Goal: Use online tool/utility: Utilize a website feature to perform a specific function

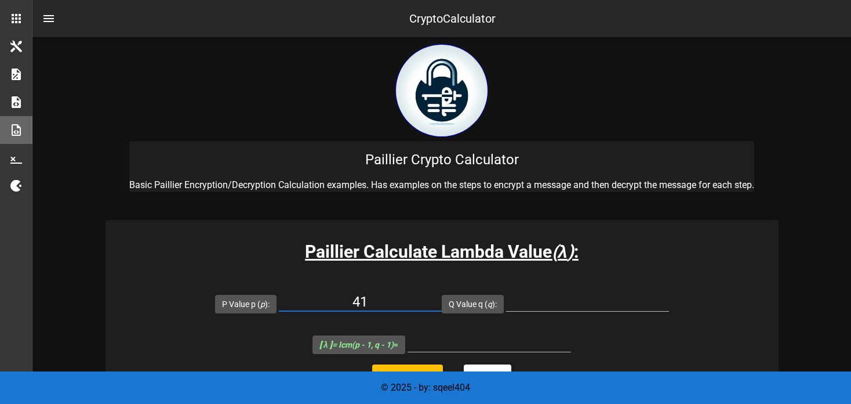
scroll to position [138, 0]
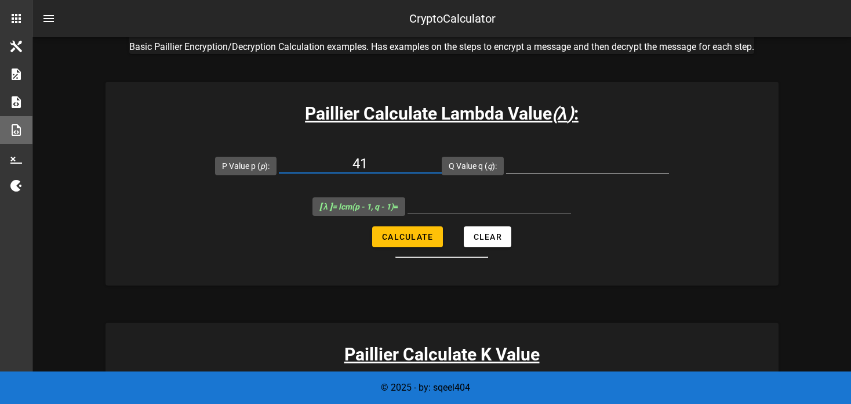
type input "41"
type input "61"
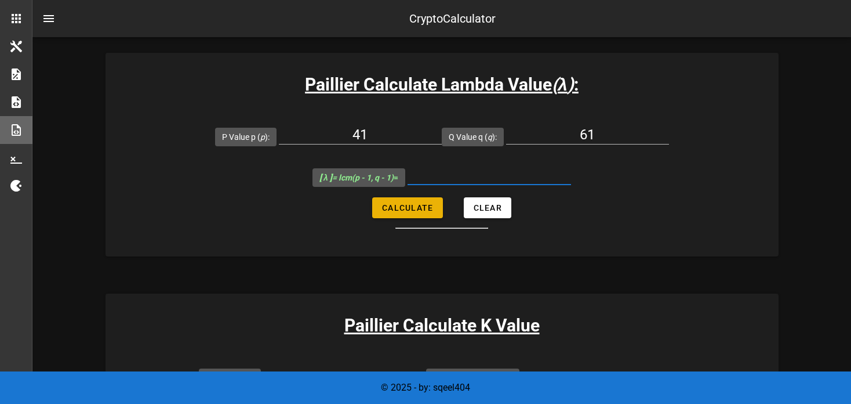
scroll to position [168, 0]
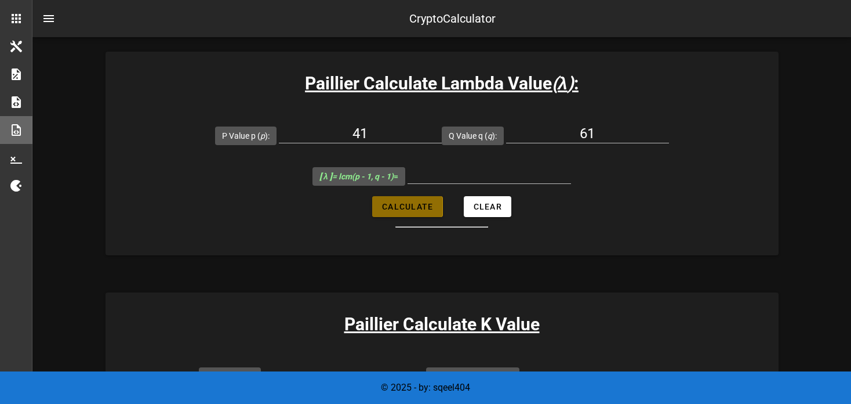
click at [424, 197] on button "Calculate" at bounding box center [407, 206] width 70 height 21
type input "120"
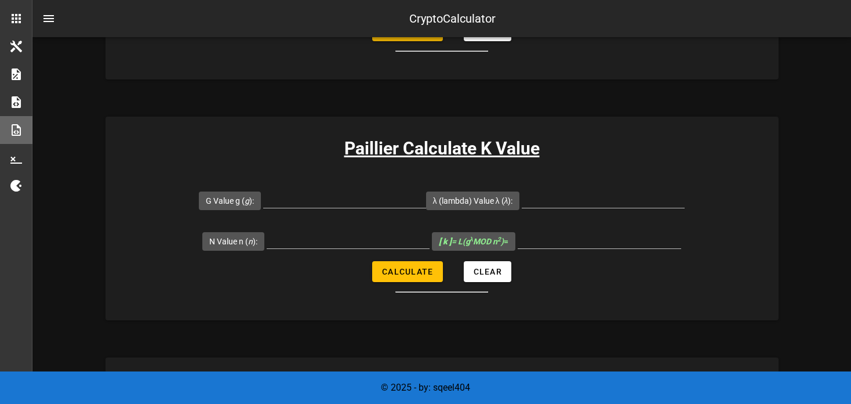
scroll to position [349, 0]
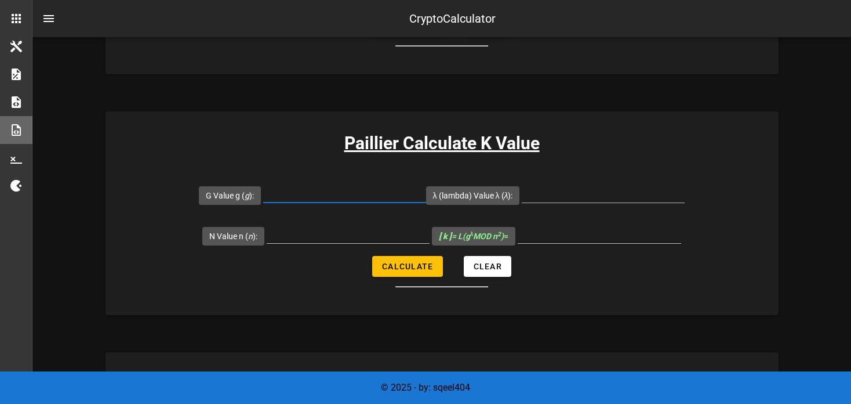
click at [364, 200] on input "G Value g ( g ):" at bounding box center [344, 193] width 163 height 19
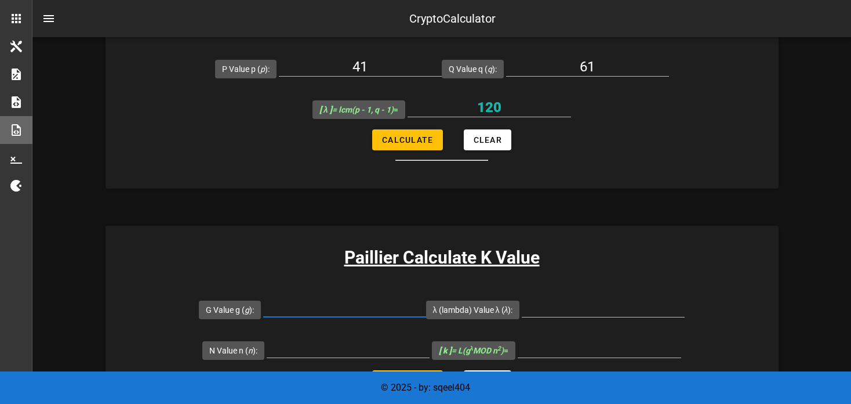
scroll to position [236, 0]
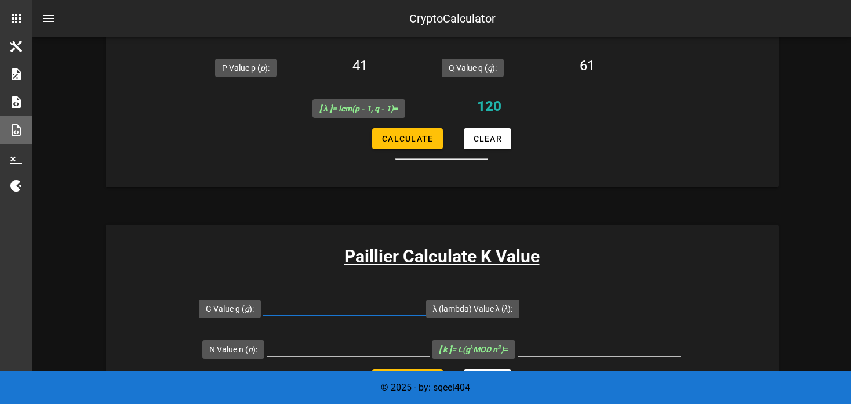
click at [339, 310] on input "G Value g ( g ):" at bounding box center [344, 306] width 163 height 19
type input "2502"
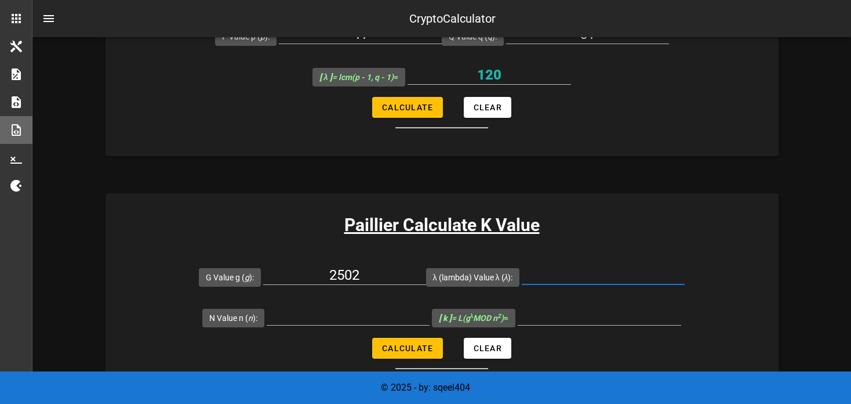
scroll to position [270, 0]
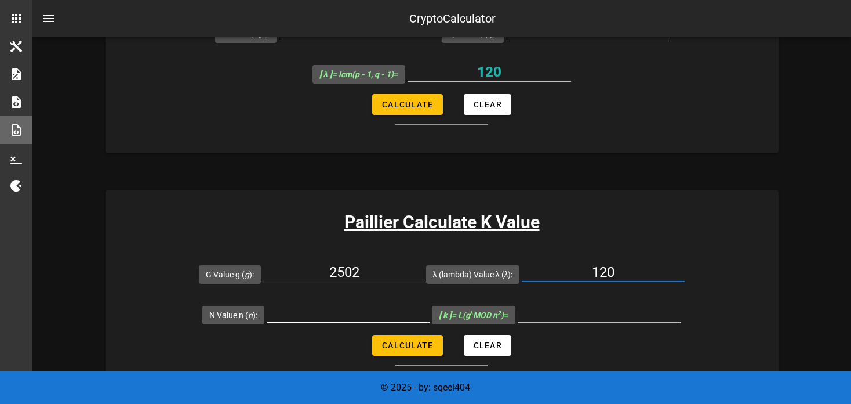
type input "120"
click at [364, 314] on input "N Value n ( n ):" at bounding box center [348, 312] width 163 height 19
type input "2501"
click at [557, 310] on input "[ k ] = L(g λ MOD n 2 ) =" at bounding box center [599, 312] width 163 height 19
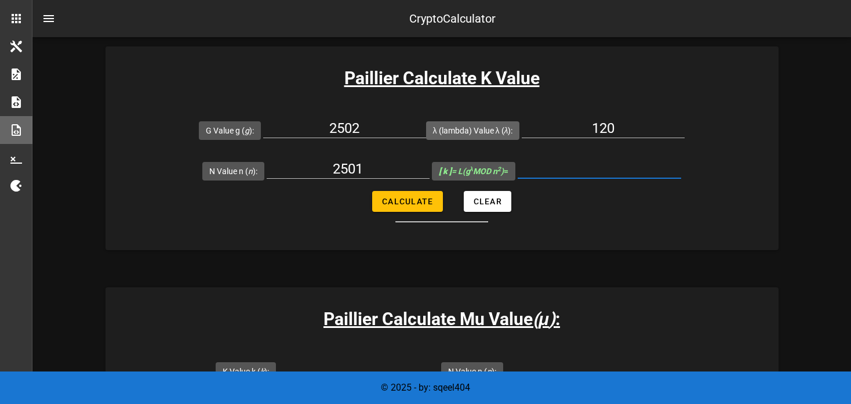
scroll to position [410, 0]
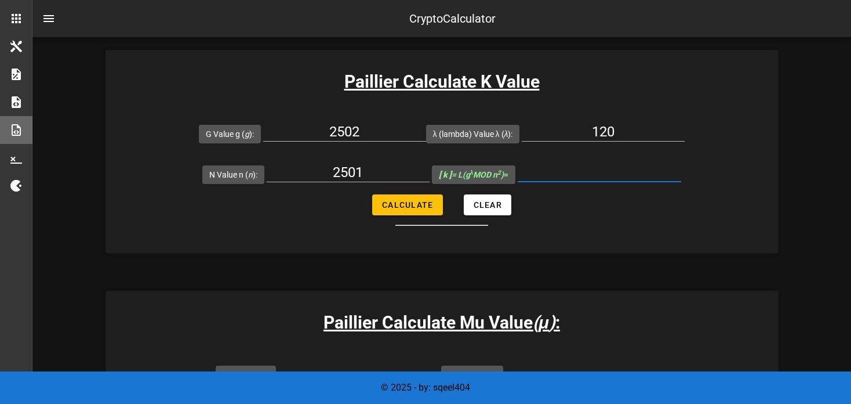
click at [530, 168] on input "[ k ] = L(g λ MOD n 2 ) =" at bounding box center [599, 172] width 163 height 19
click at [599, 166] on input "[ k ] = L(g λ MOD n 2 ) =" at bounding box center [599, 172] width 163 height 19
click at [615, 176] on input "[ k ] = L(g λ MOD n 2 ) =" at bounding box center [599, 172] width 163 height 19
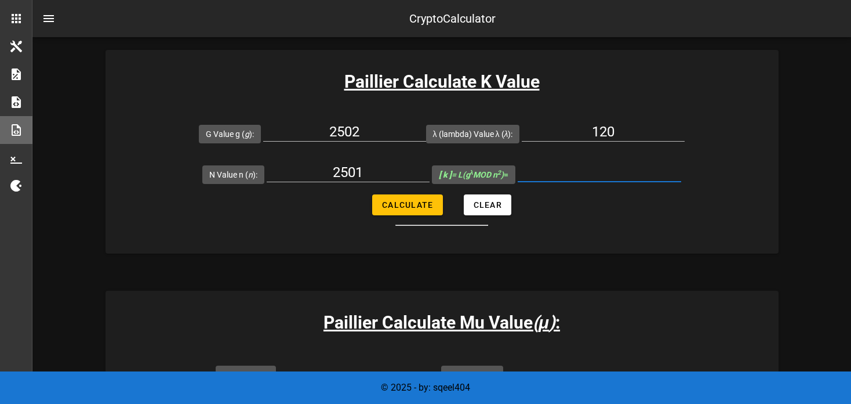
click at [615, 176] on input "[ k ] = L(g λ MOD n 2 ) =" at bounding box center [599, 172] width 163 height 19
click at [426, 200] on span "Calculate" at bounding box center [407, 204] width 52 height 9
type input "120"
click at [617, 174] on input "120" at bounding box center [599, 172] width 163 height 19
click at [614, 224] on div "Paillier Calculate K Value G Value g ( g ): 2502 λ (lambda) Value λ ( λ ): 120 …" at bounding box center [442, 151] width 673 height 203
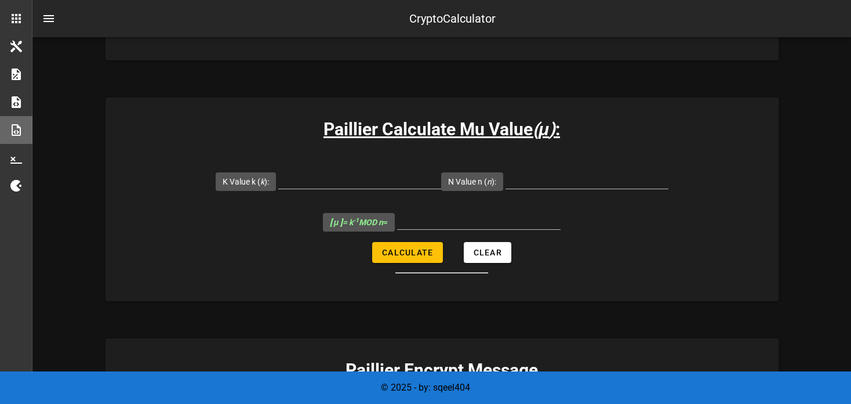
scroll to position [605, 0]
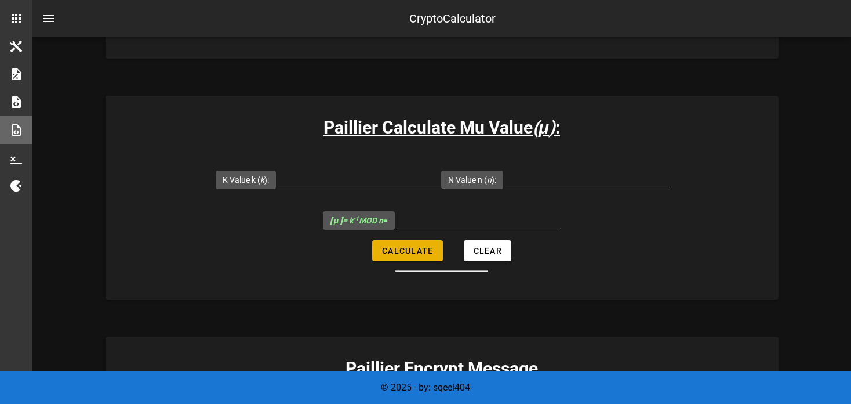
click at [423, 259] on form "K Value k ( k ): N Value n ( n ): [ μ ] = k -1 MOD n = Calculate Clear" at bounding box center [442, 215] width 673 height 112
click at [423, 259] on button "Calculate" at bounding box center [407, 250] width 70 height 21
type input "All fields are required"
click at [503, 286] on div "Paillier Calculate Mu Value ( μ ) : K Value k ( k ): N Value n ( n ): [ μ ] = k…" at bounding box center [442, 197] width 673 height 203
